Goal: Task Accomplishment & Management: Use online tool/utility

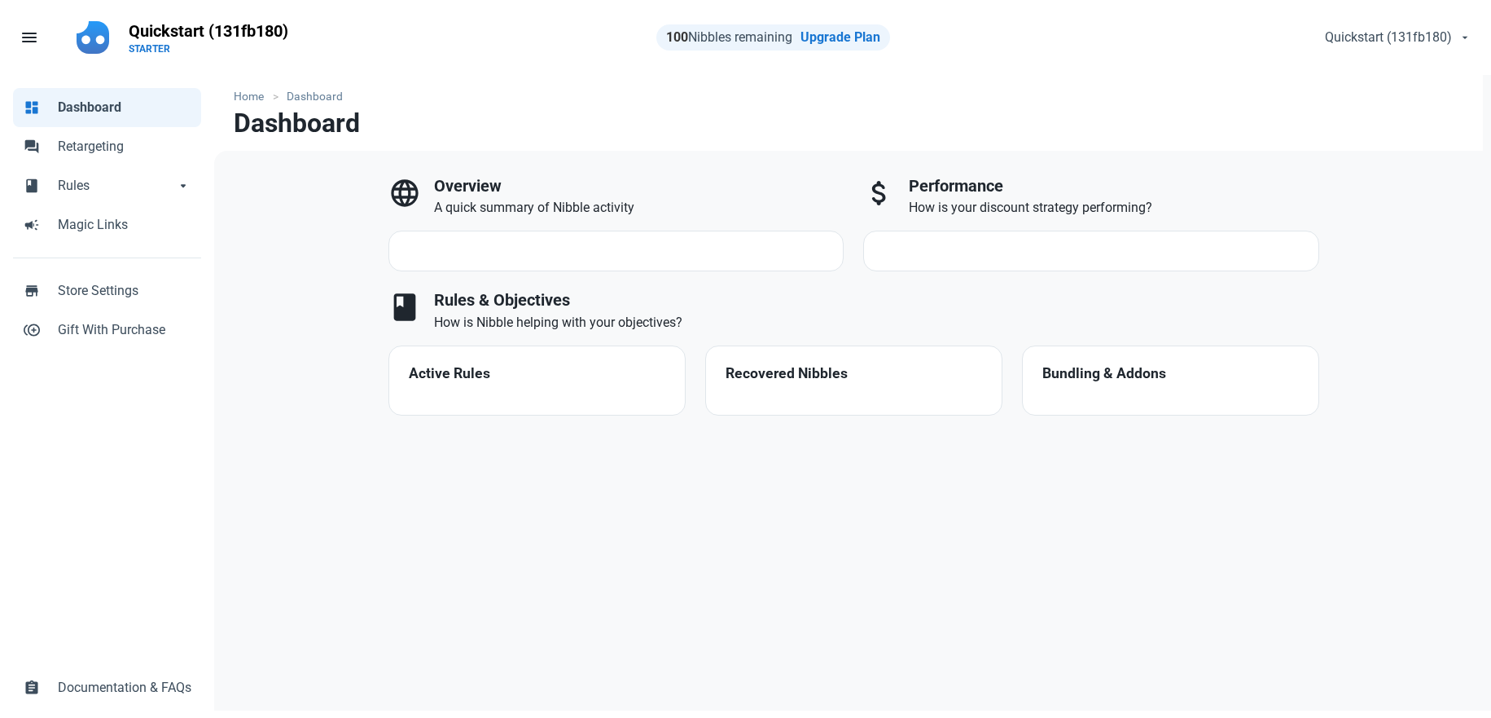
select select "7d"
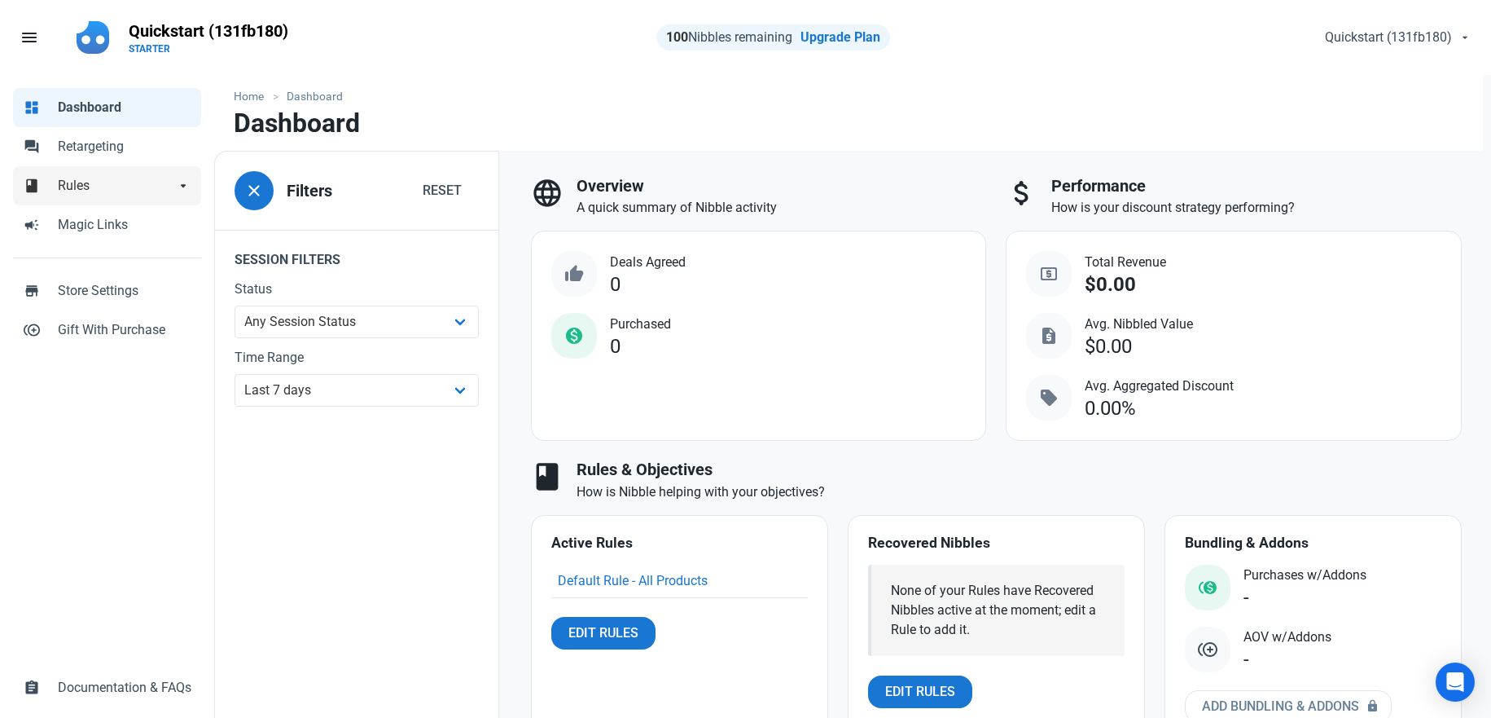
click at [129, 191] on span "Rules" at bounding box center [116, 186] width 117 height 20
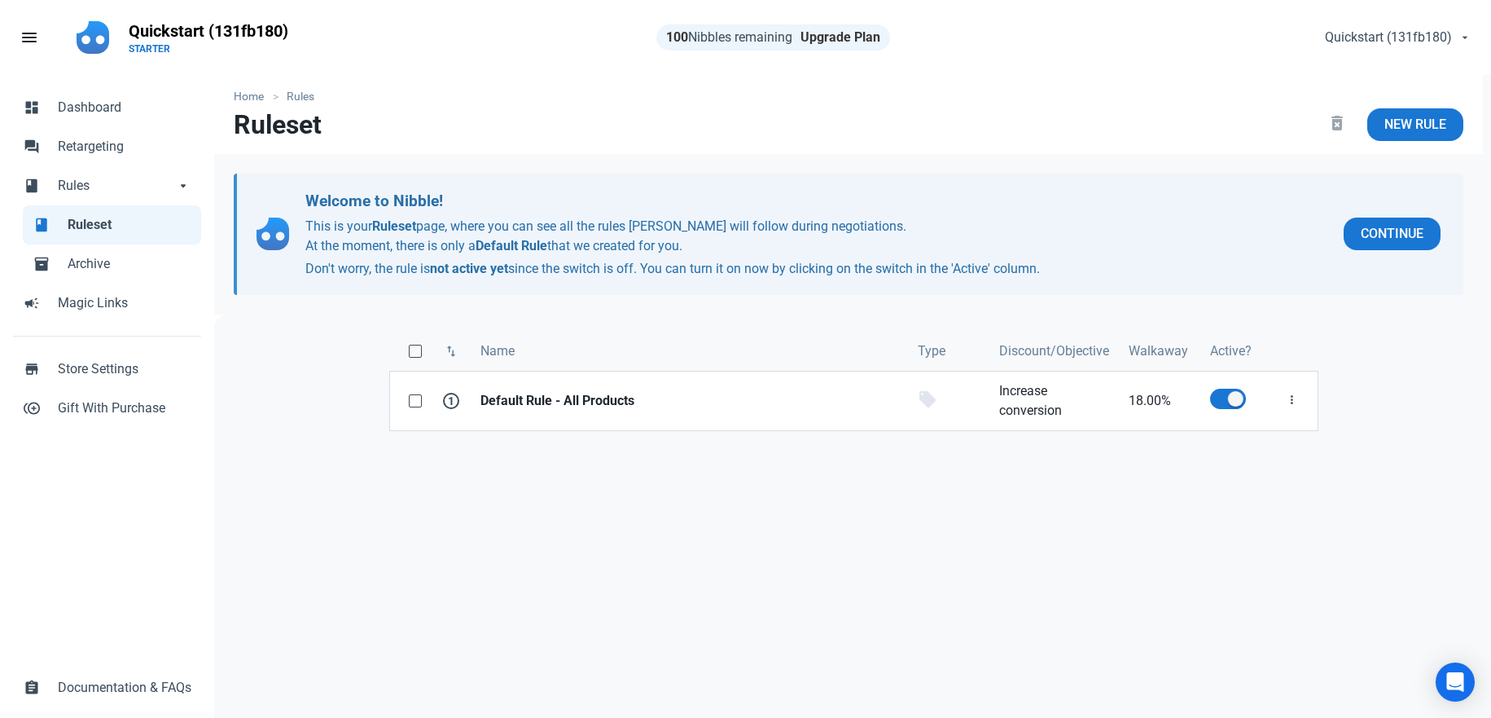
click at [841, 42] on link "Upgrade Plan" at bounding box center [841, 36] width 80 height 15
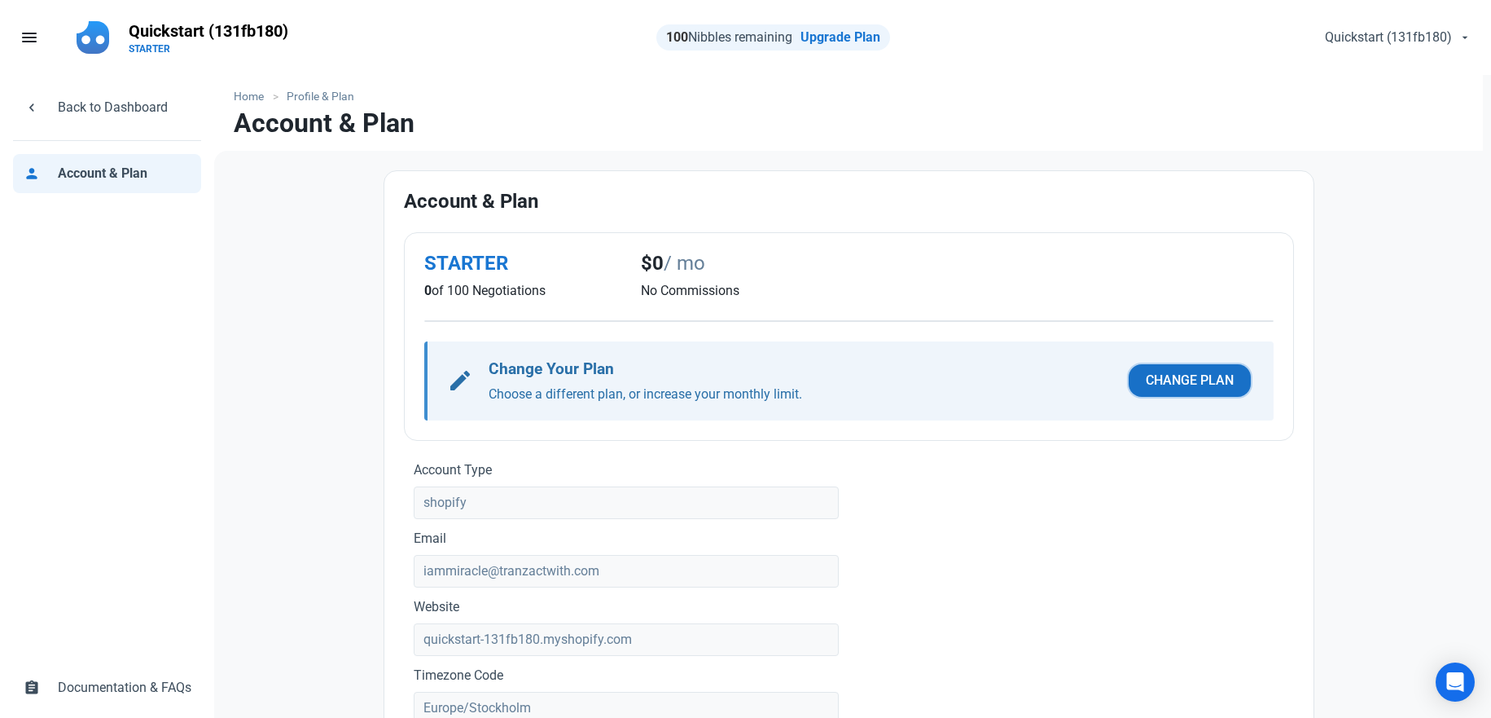
click at [1172, 384] on span "Change Plan" at bounding box center [1190, 381] width 88 height 20
click at [24, 101] on span "chevron_left" at bounding box center [32, 106] width 16 height 16
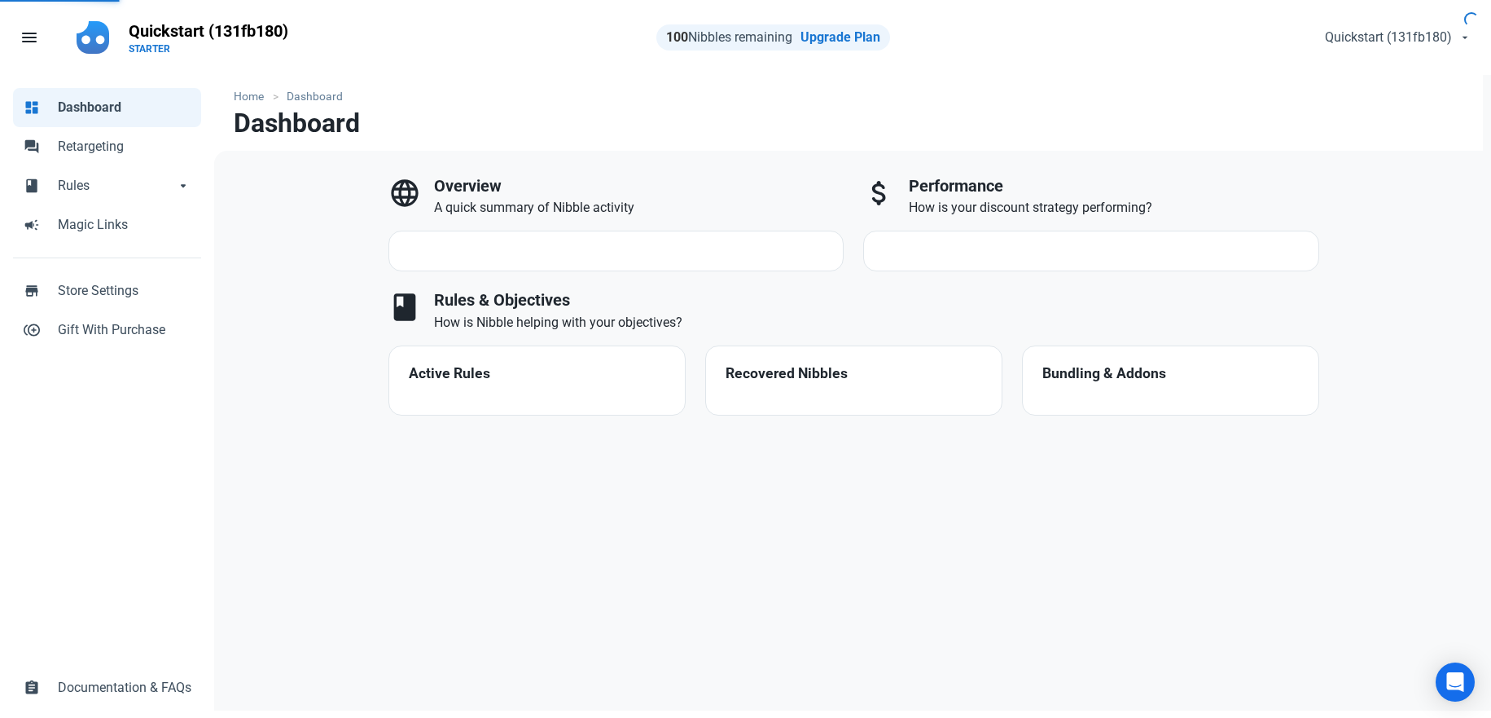
select select "7d"
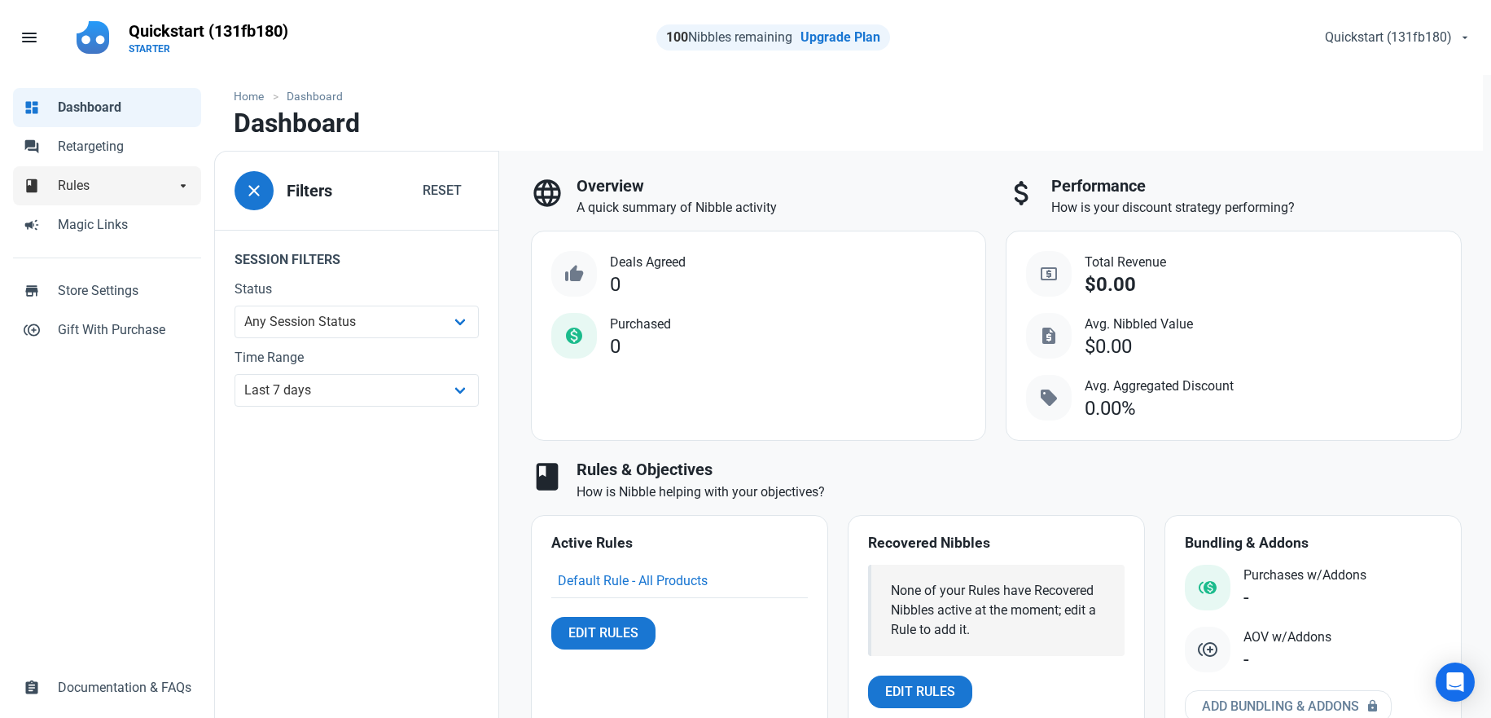
click at [103, 177] on span "Rules" at bounding box center [116, 186] width 117 height 20
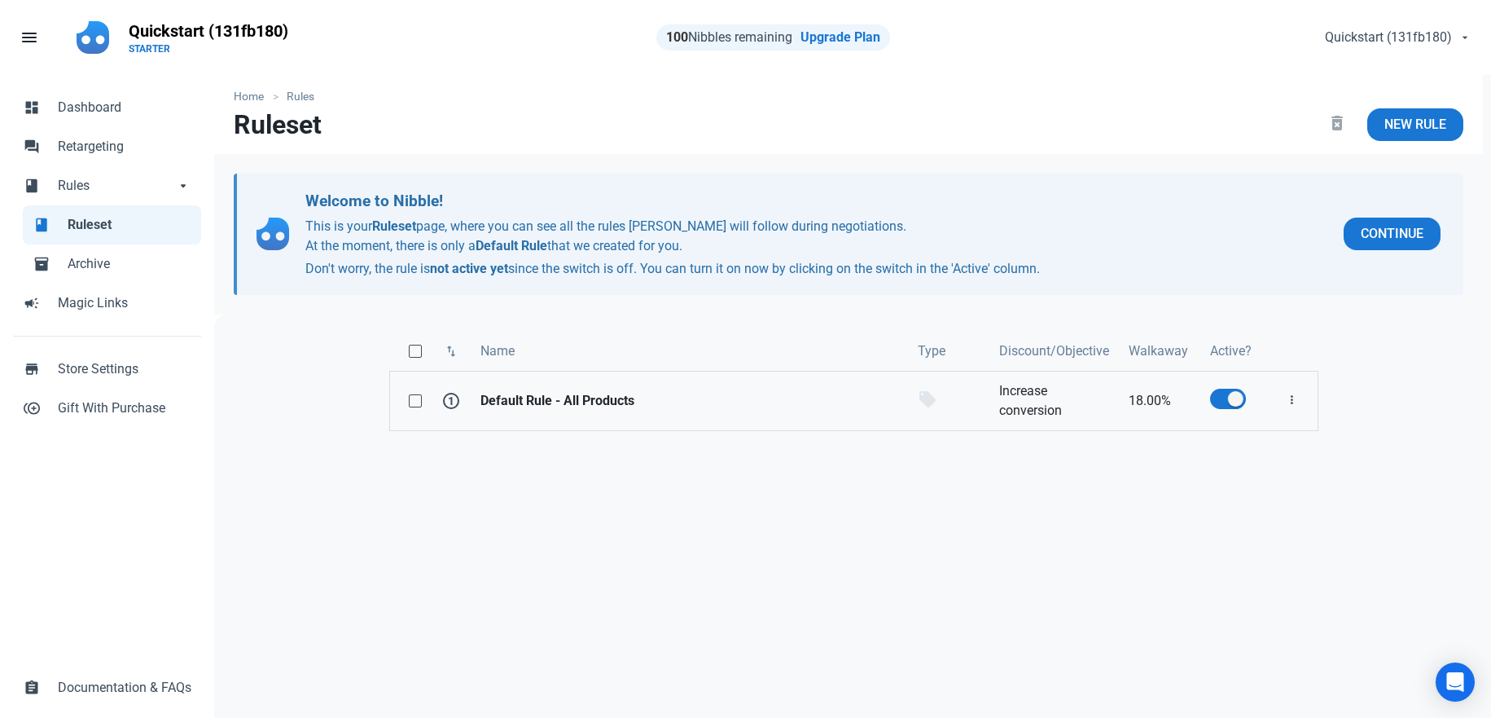
click at [674, 417] on link "Default Rule - All Products" at bounding box center [689, 400] width 437 height 59
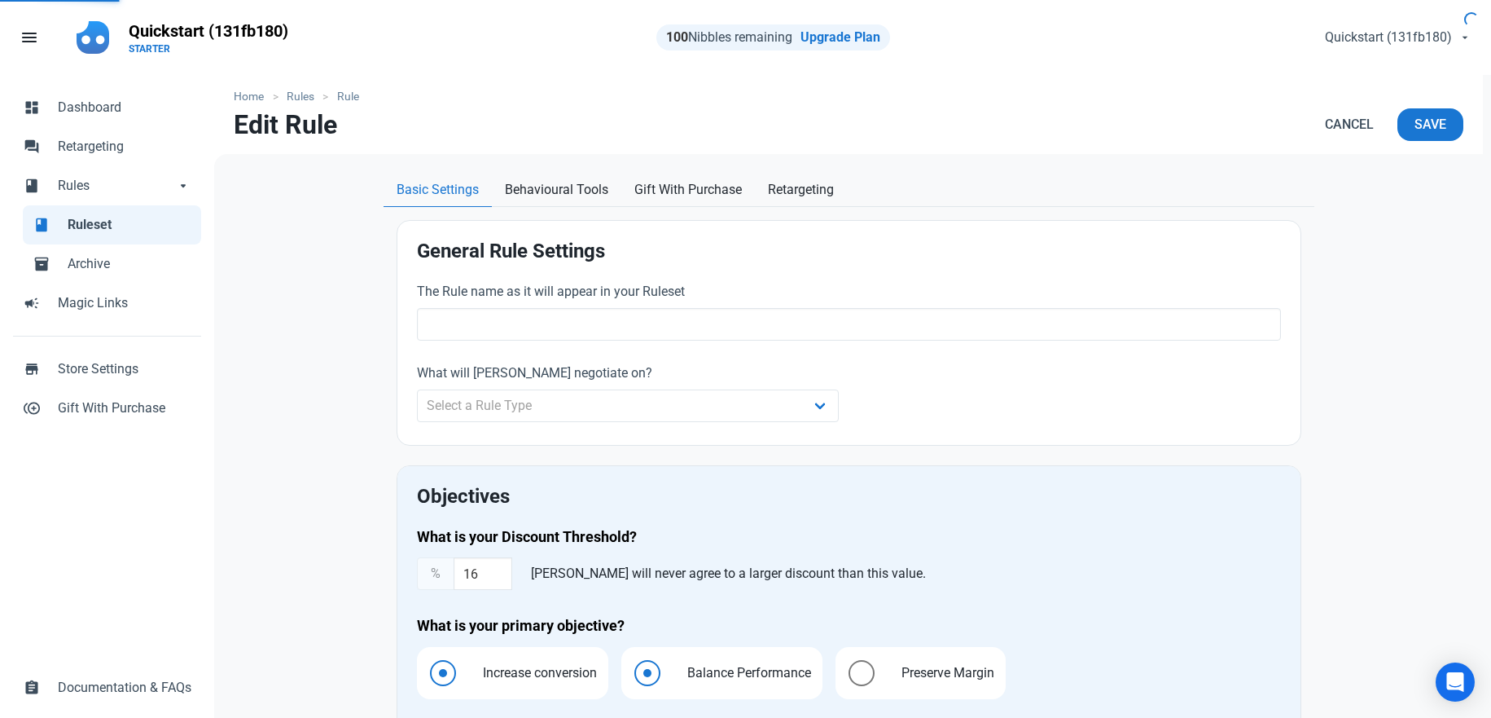
type input "Default Rule - All Products"
select select "product"
type input "18.00"
radio input "true"
radio input "false"
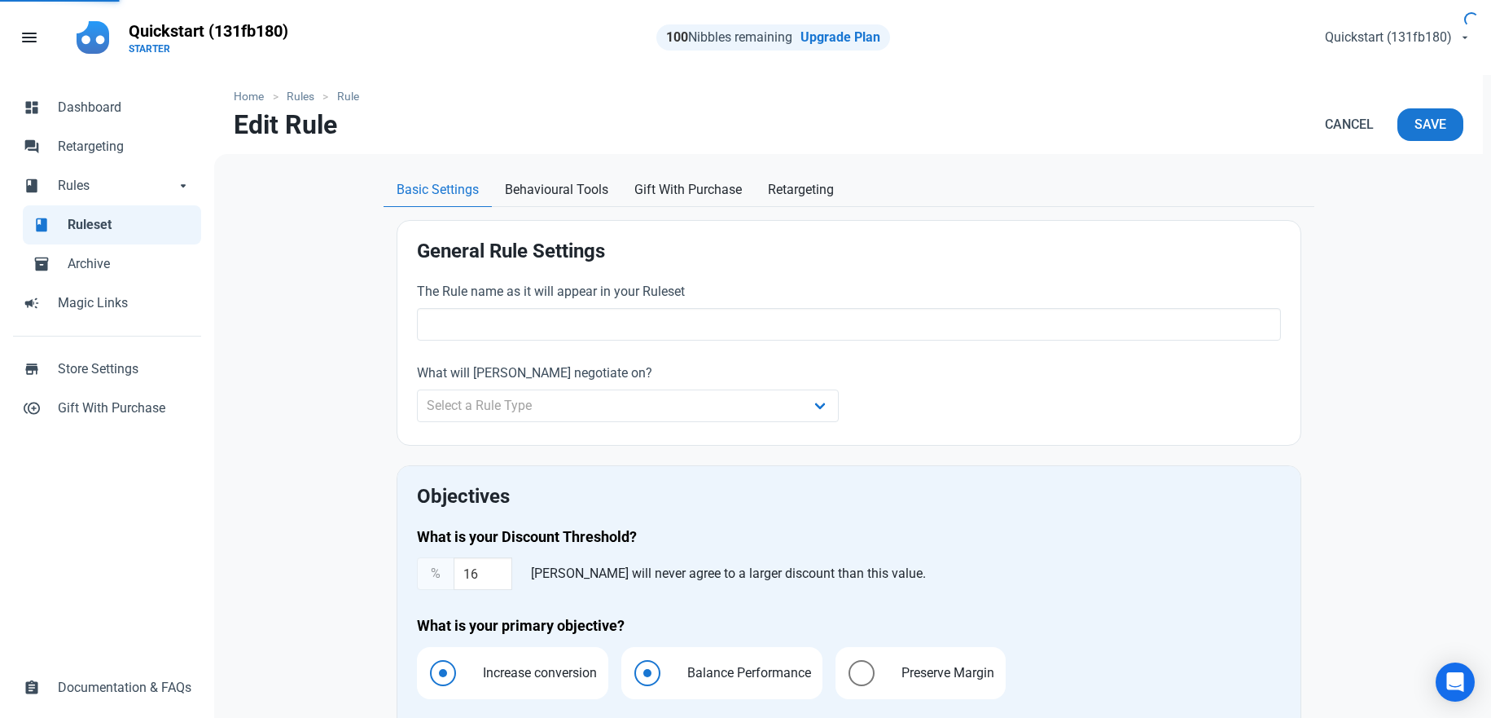
radio input "true"
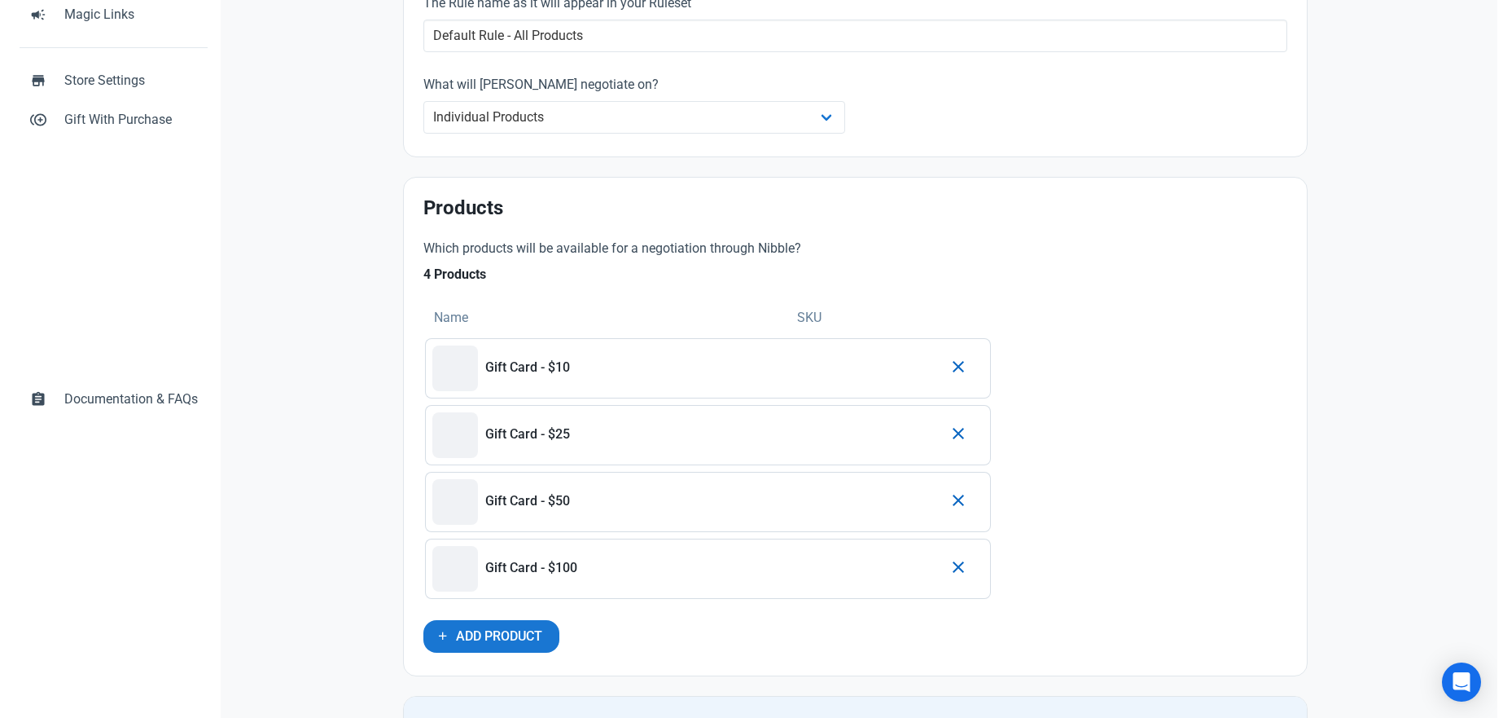
scroll to position [428, 0]
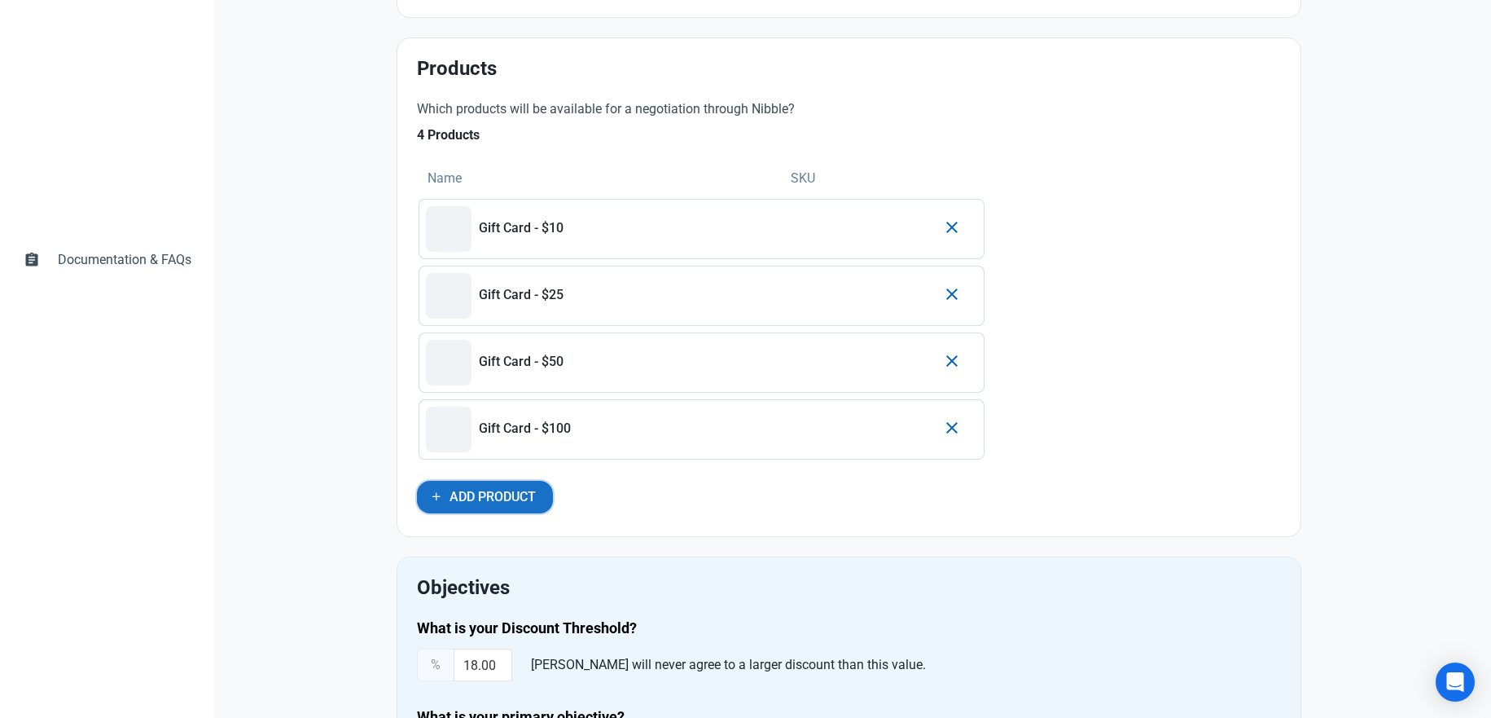
click at [504, 498] on span "Add Product" at bounding box center [493, 497] width 86 height 20
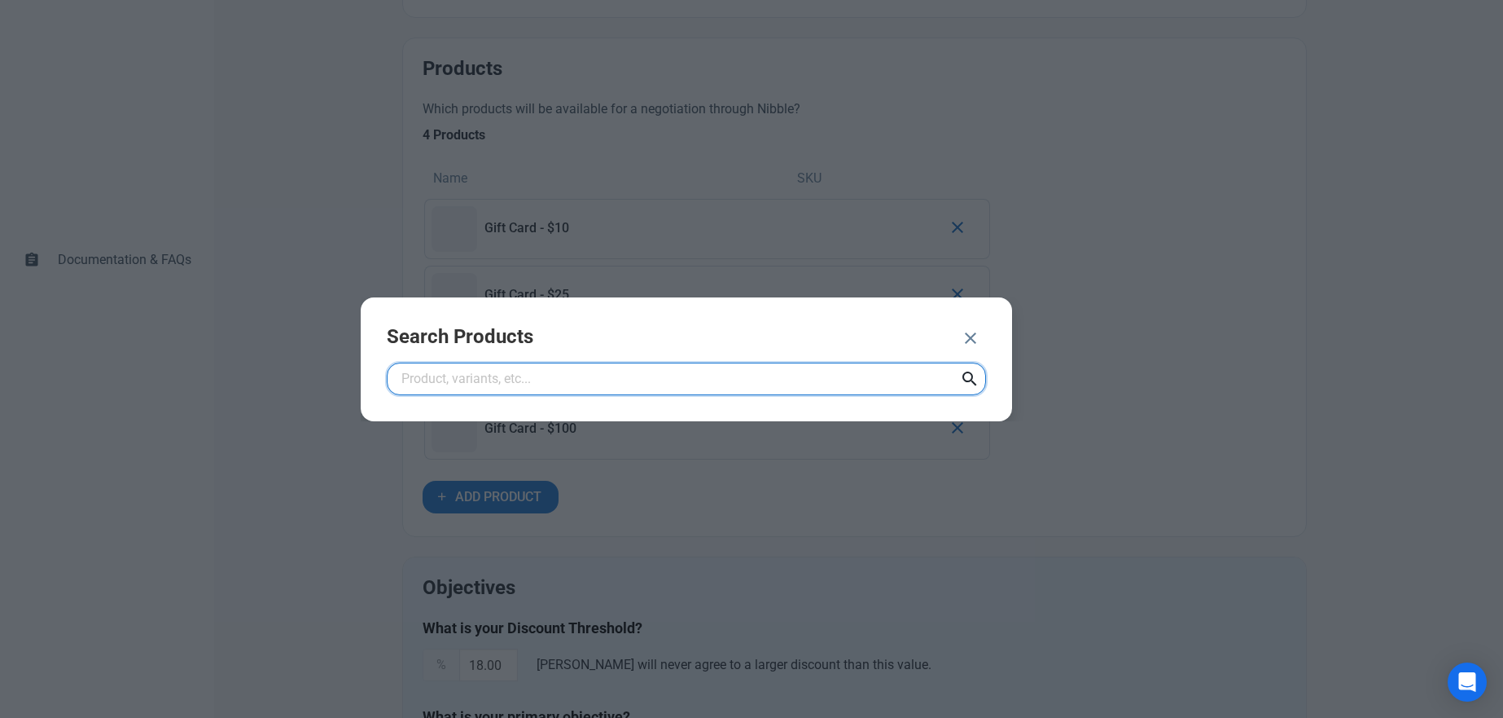
click at [540, 384] on input "text" at bounding box center [686, 378] width 599 height 33
type input "snow"
